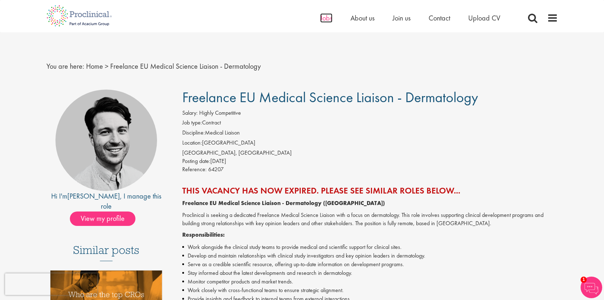
click at [327, 17] on span "Jobs" at bounding box center [326, 17] width 12 height 9
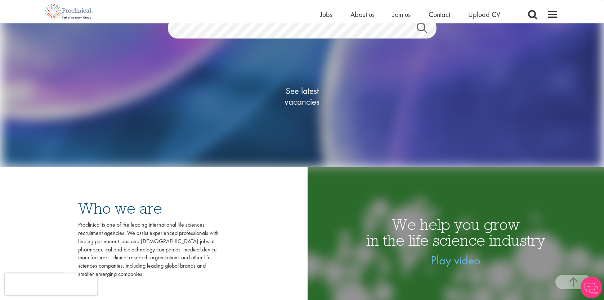
scroll to position [121, 0]
click at [314, 90] on span "See latest vacancies" at bounding box center [302, 96] width 72 height 22
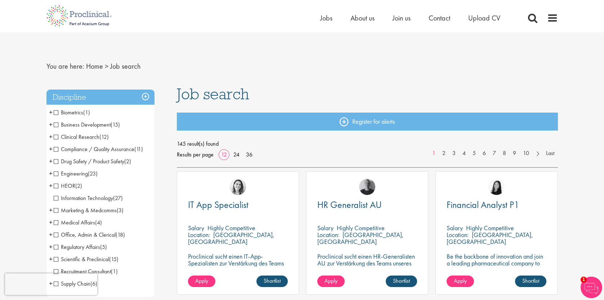
click at [57, 125] on span "Business Development" at bounding box center [82, 125] width 57 height 8
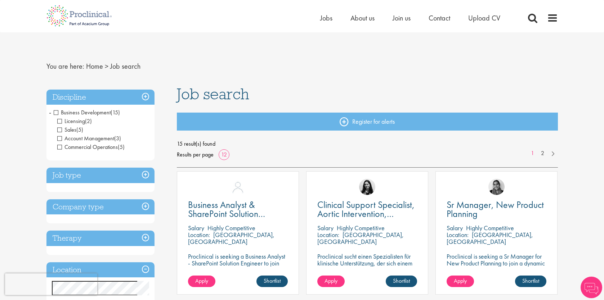
click at [52, 114] on li "Business Development (15) - + Licensing (2) Sales (5) Account Management (3) Co…" at bounding box center [100, 130] width 108 height 47
click at [54, 113] on span "Business Development" at bounding box center [82, 113] width 57 height 8
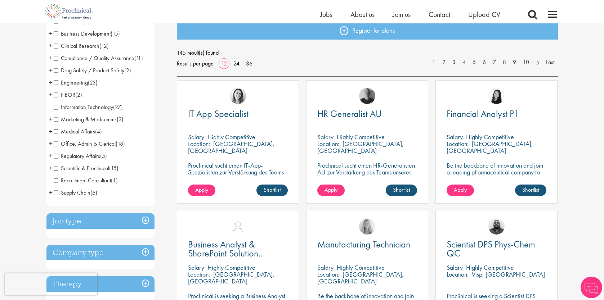
scroll to position [84, 0]
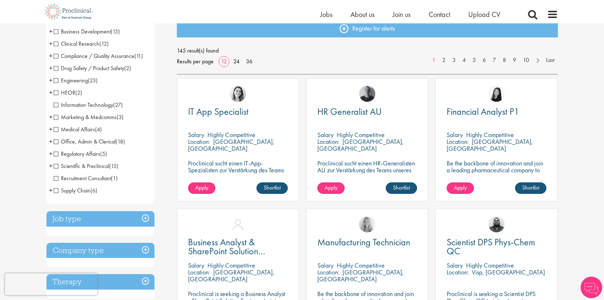
click at [57, 130] on span "Medical Affairs" at bounding box center [74, 130] width 41 height 8
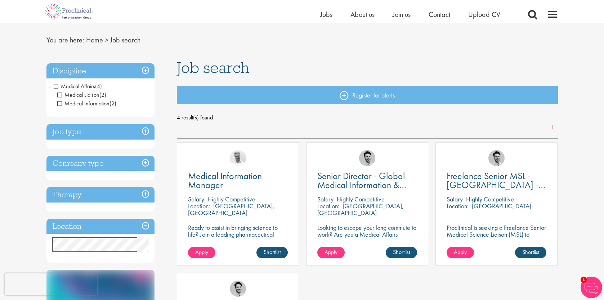
scroll to position [15, 0]
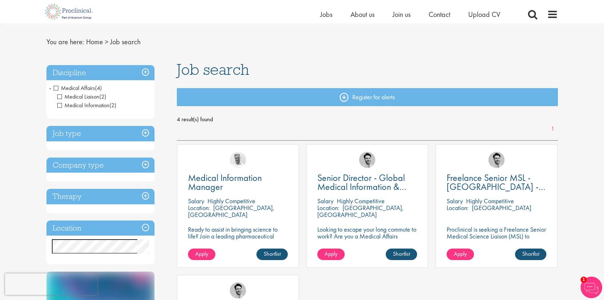
click at [148, 72] on h3 "Discipline" at bounding box center [100, 72] width 108 height 15
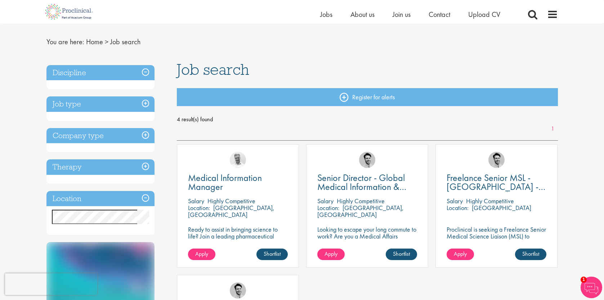
click at [148, 72] on h3 "Discipline" at bounding box center [100, 72] width 108 height 15
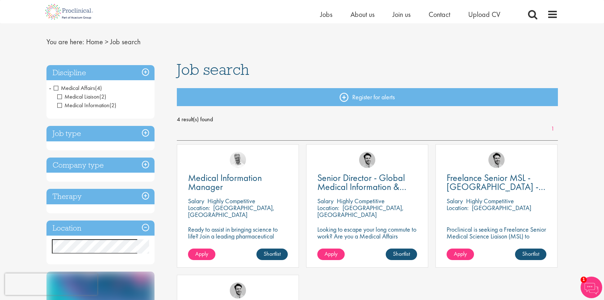
click at [56, 86] on span "Medical Affairs" at bounding box center [74, 88] width 41 height 8
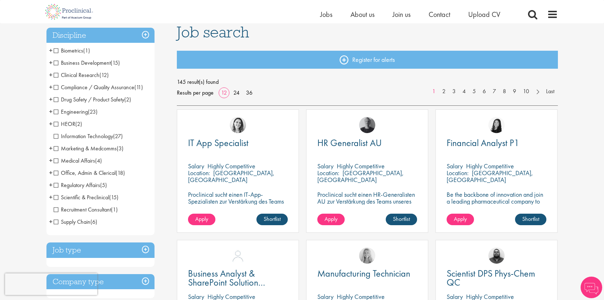
click at [56, 197] on span "Scientific & Preclinical" at bounding box center [81, 198] width 55 height 8
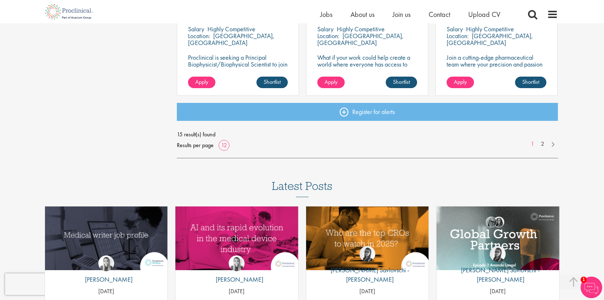
scroll to position [648, 0]
